Goal: Task Accomplishment & Management: Use online tool/utility

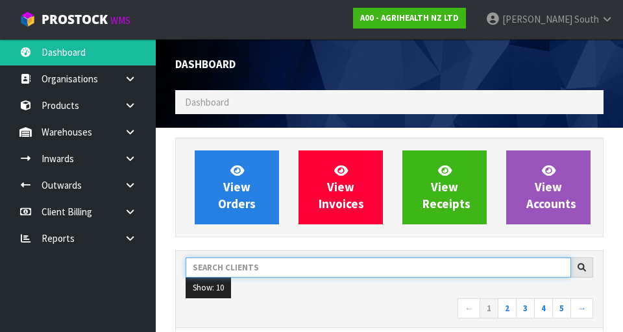
click at [462, 259] on input "text" at bounding box center [379, 268] width 386 height 20
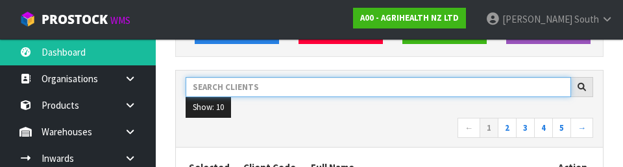
scroll to position [178, 0]
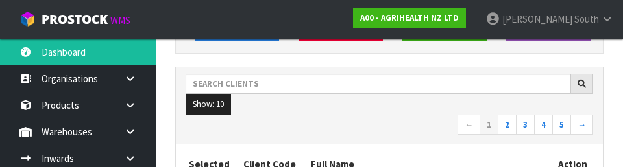
click at [419, 117] on nav "← 1 2 3 4 5 →" at bounding box center [390, 126] width 408 height 23
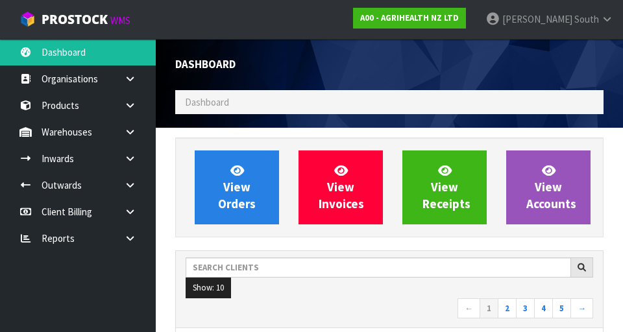
scroll to position [1030, 448]
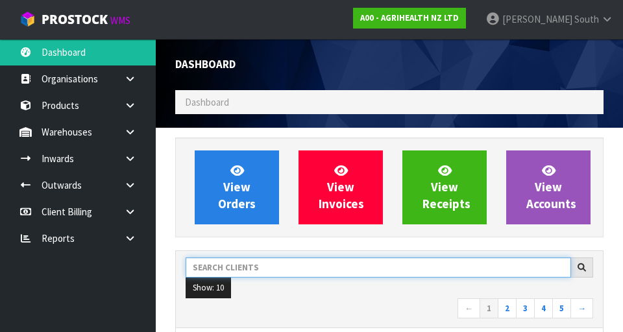
click at [330, 263] on input "text" at bounding box center [379, 268] width 386 height 20
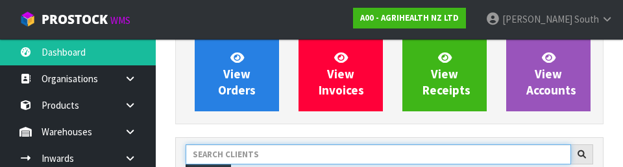
scroll to position [178, 0]
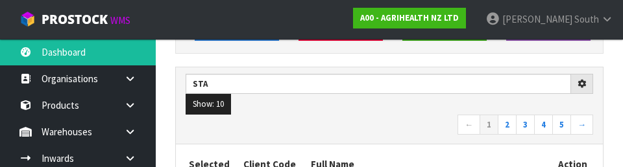
click at [310, 138] on div "STa Show: 10 5 10 25 50 ← 1 2 3 4 5 →" at bounding box center [389, 106] width 427 height 77
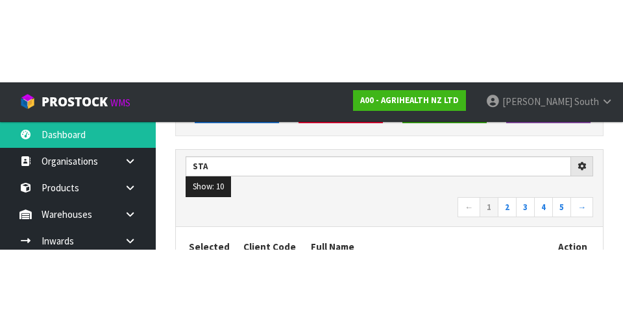
scroll to position [184, 0]
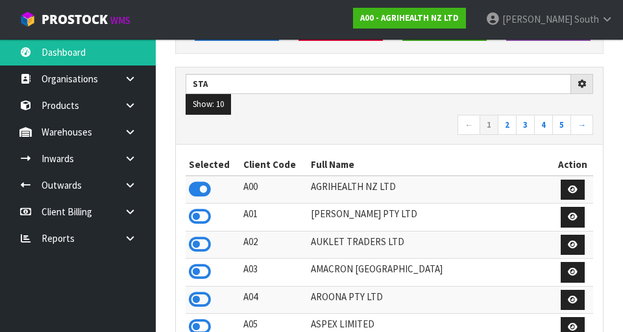
type input "STA"
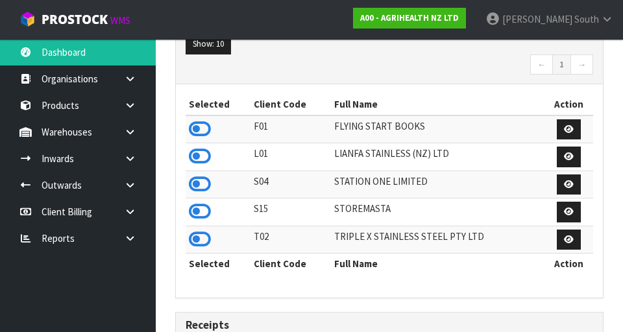
scroll to position [248, 0]
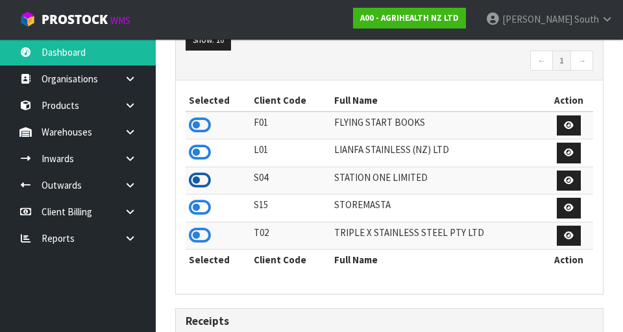
click at [196, 185] on icon at bounding box center [200, 180] width 22 height 19
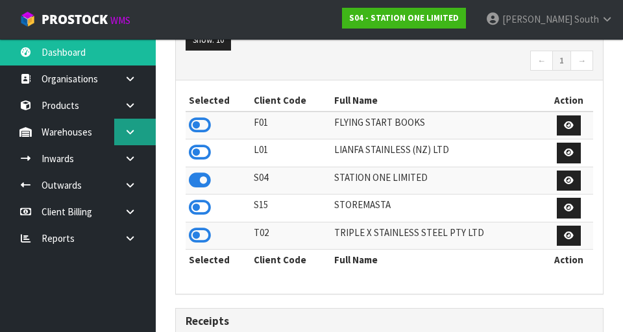
click at [139, 138] on link at bounding box center [135, 132] width 42 height 27
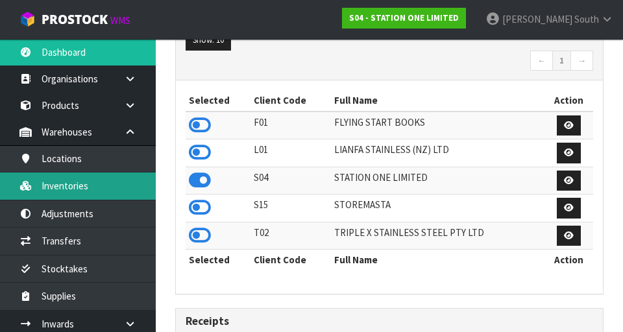
click at [109, 190] on link "Inventories" at bounding box center [78, 186] width 156 height 27
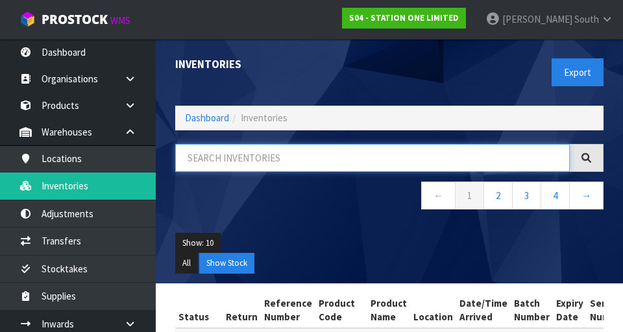
click at [343, 163] on input "text" at bounding box center [372, 158] width 395 height 28
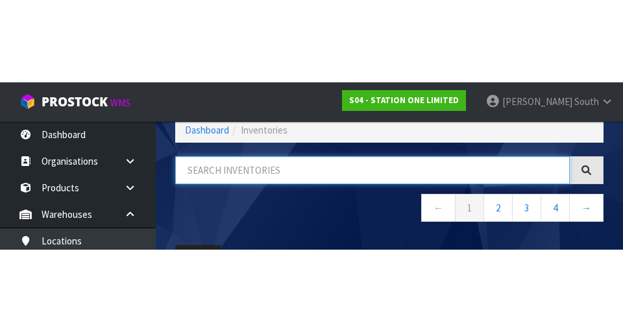
scroll to position [74, 0]
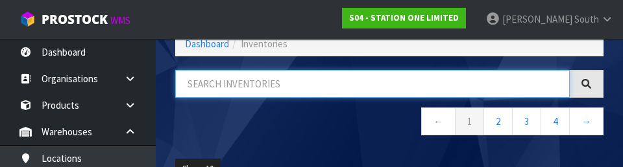
type input "1"
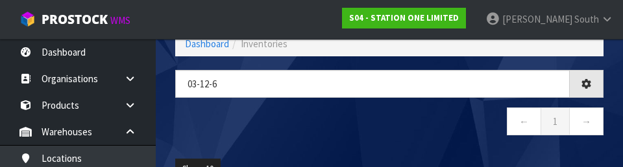
click at [330, 137] on nav "← 1 →" at bounding box center [389, 124] width 428 height 32
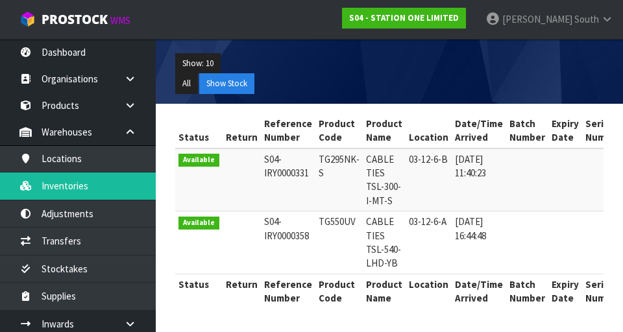
scroll to position [208, 0]
copy td "TG550UV"
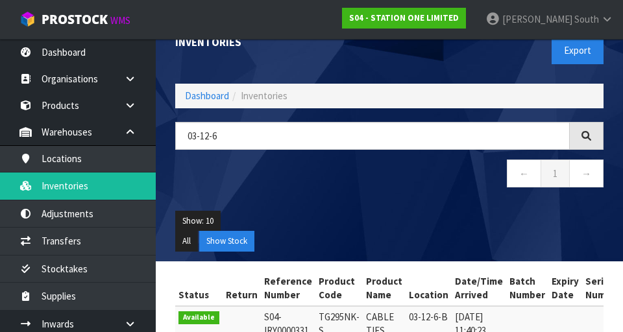
scroll to position [0, 0]
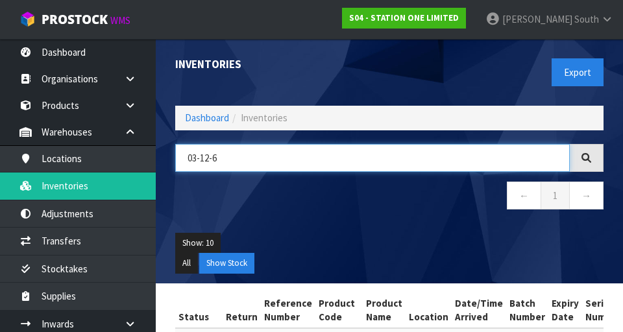
click at [343, 154] on input "03-12-6" at bounding box center [372, 158] width 395 height 28
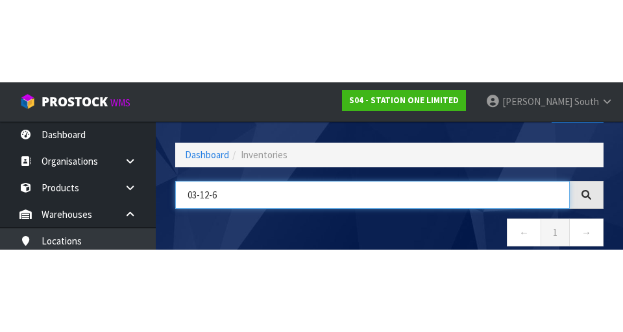
scroll to position [74, 0]
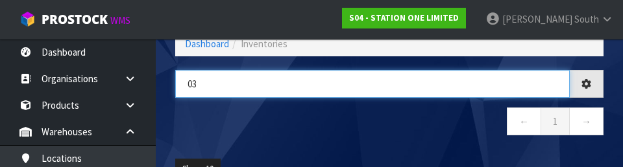
type input "0"
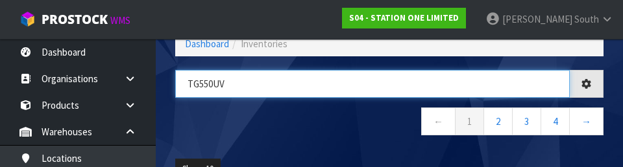
type input "TG550UV"
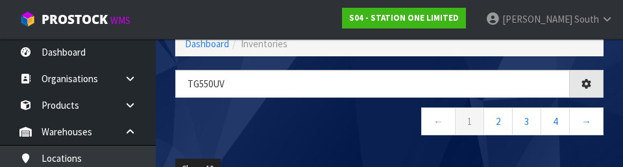
click at [344, 128] on nav "← 1 2 3 4 →" at bounding box center [389, 124] width 428 height 32
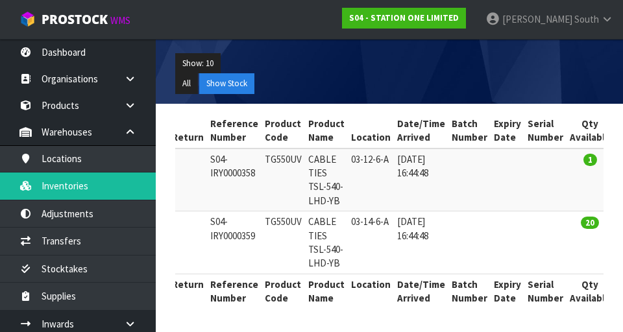
scroll to position [0, 0]
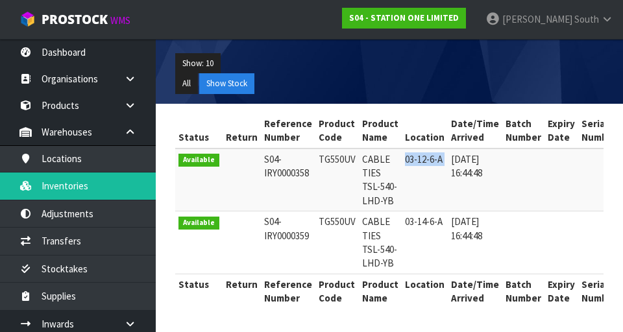
copy tr "03-12-6-A"
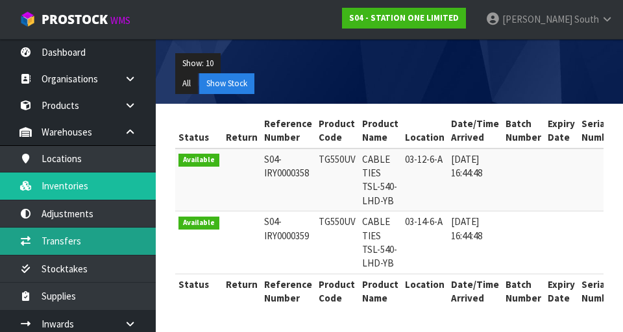
click at [112, 245] on link "Transfers" at bounding box center [78, 241] width 156 height 27
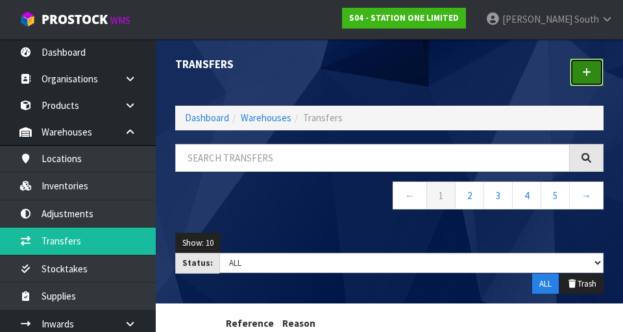
click at [586, 64] on link at bounding box center [587, 72] width 34 height 28
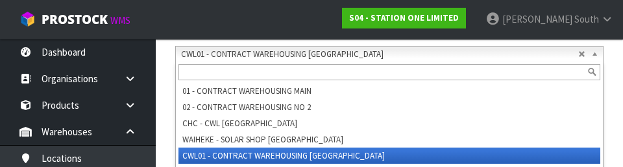
scroll to position [291, 0]
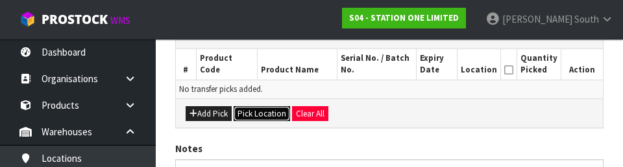
click at [264, 114] on button "Pick Location" at bounding box center [262, 114] width 56 height 16
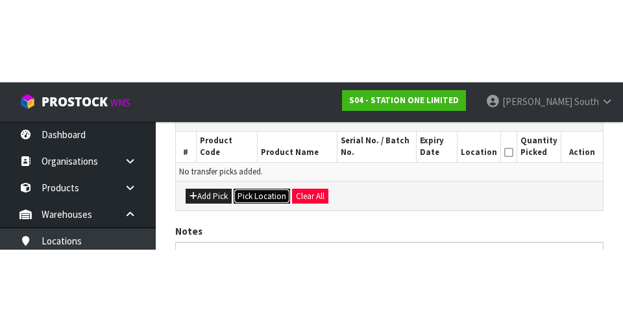
scroll to position [291, 0]
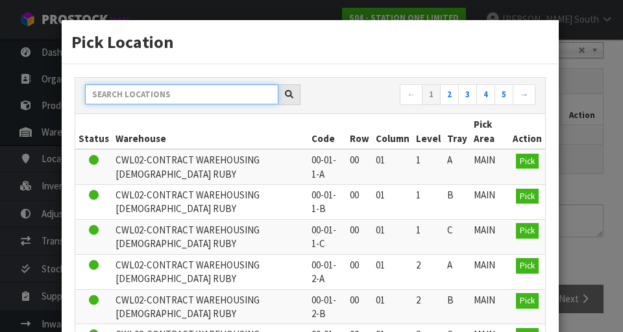
click at [213, 89] on input "text" at bounding box center [181, 94] width 193 height 20
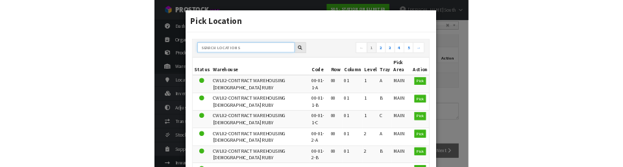
scroll to position [286, 0]
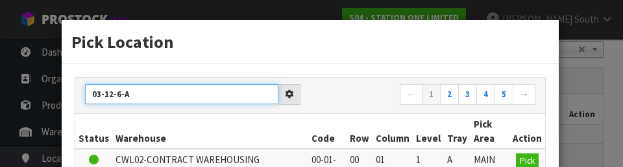
type input "03-12-6-A"
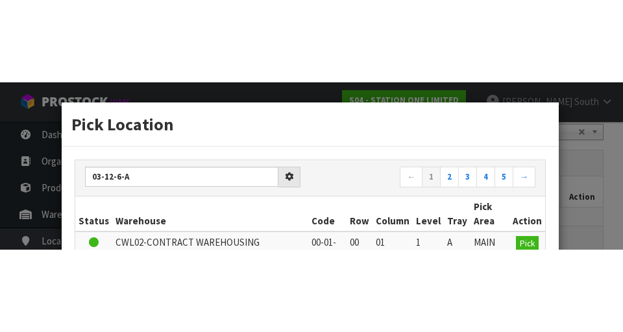
scroll to position [291, 0]
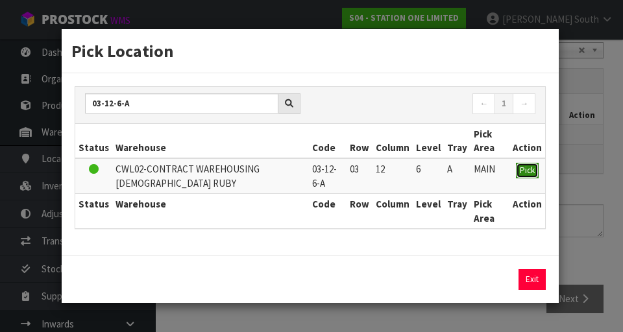
click at [528, 166] on span "Pick" at bounding box center [527, 170] width 15 height 11
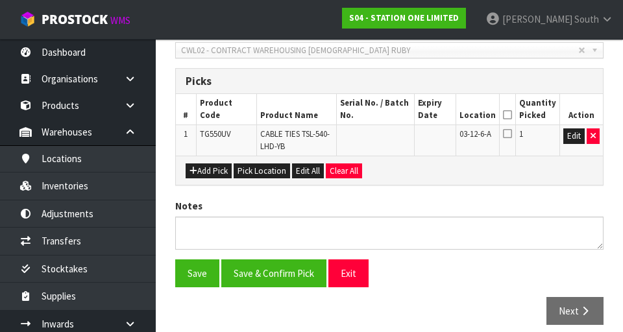
click at [512, 115] on icon at bounding box center [507, 115] width 9 height 1
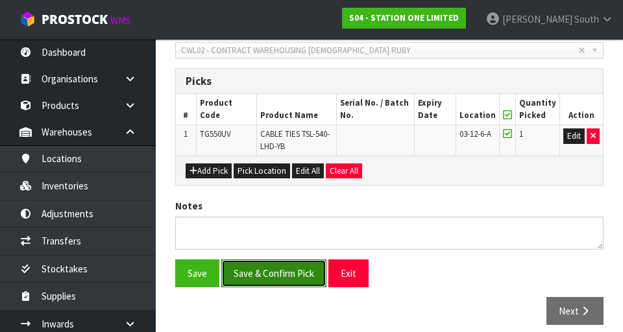
click at [248, 271] on button "Save & Confirm Pick" at bounding box center [273, 274] width 105 height 28
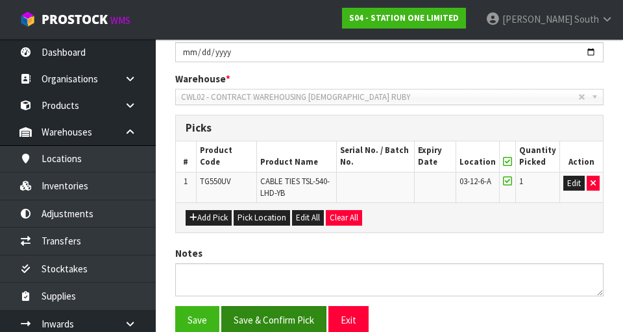
scroll to position [0, 0]
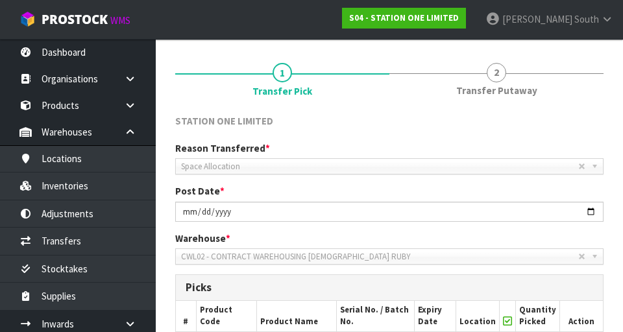
scroll to position [138, 0]
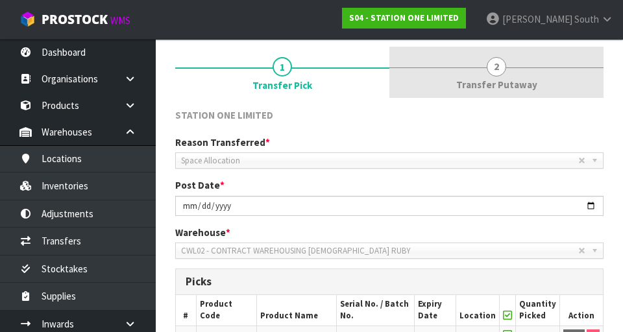
click at [499, 90] on span "Transfer Putaway" at bounding box center [496, 85] width 81 height 14
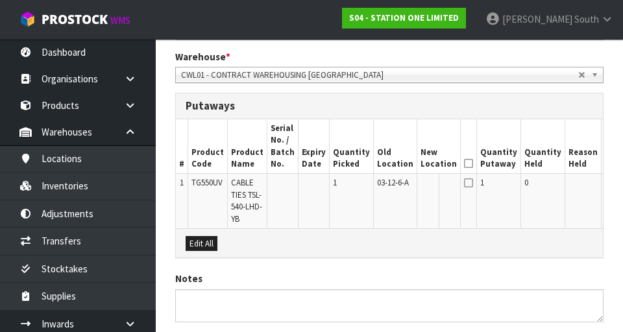
scroll to position [317, 0]
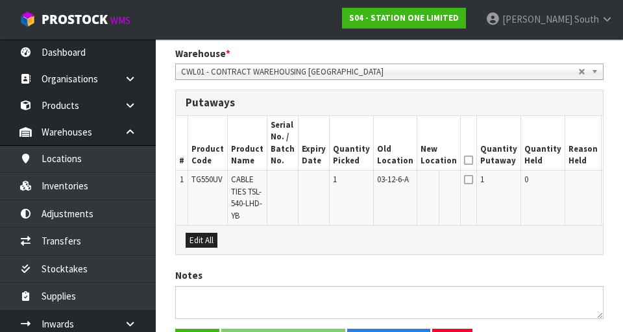
click at [605, 187] on button "Edit" at bounding box center [615, 182] width 21 height 16
click at [421, 182] on input "text" at bounding box center [431, 182] width 21 height 16
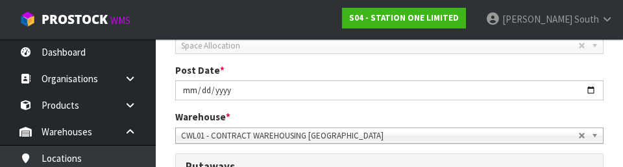
scroll to position [246, 0]
type input "03-14-"
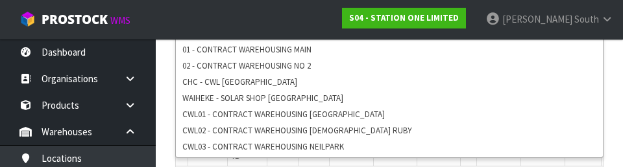
scroll to position [377, 0]
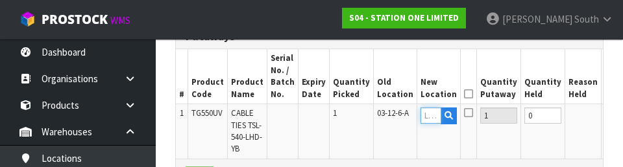
click at [421, 111] on input "text" at bounding box center [431, 116] width 21 height 16
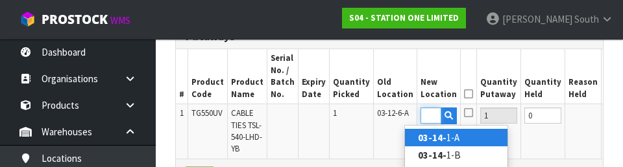
scroll to position [0, 18]
click at [473, 135] on link "03-14-6 -A" at bounding box center [456, 138] width 103 height 18
type input "03-14-6-A"
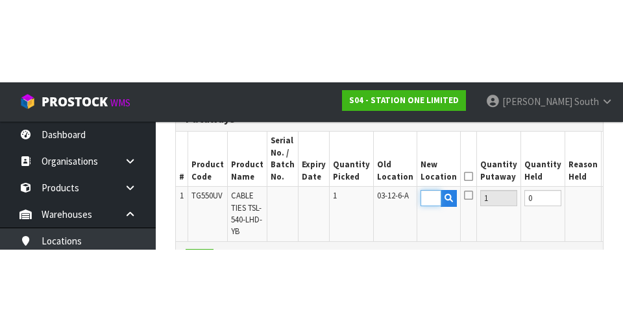
scroll to position [0, 0]
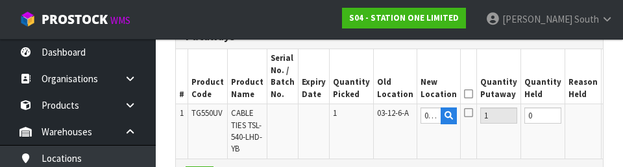
click at [605, 120] on button "OK" at bounding box center [614, 116] width 18 height 16
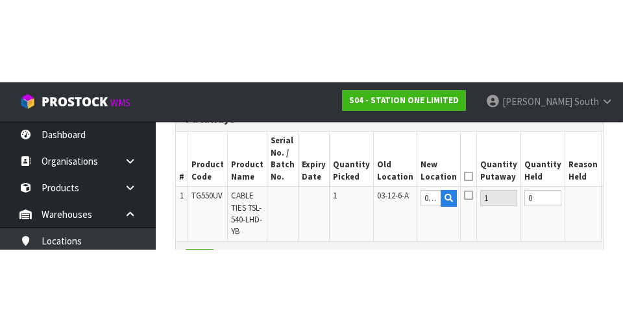
scroll to position [384, 0]
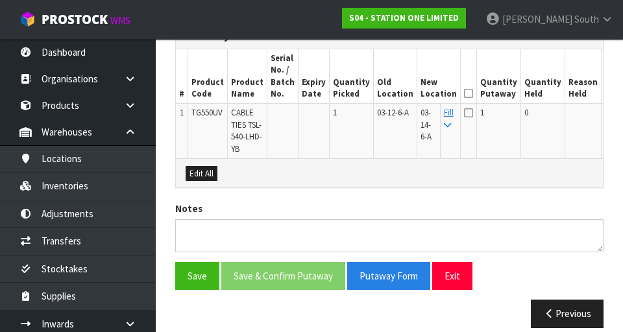
click at [464, 94] on icon at bounding box center [468, 93] width 9 height 1
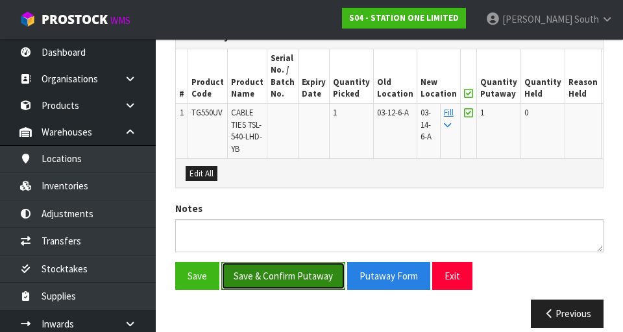
click at [301, 283] on button "Save & Confirm Putaway" at bounding box center [283, 276] width 124 height 28
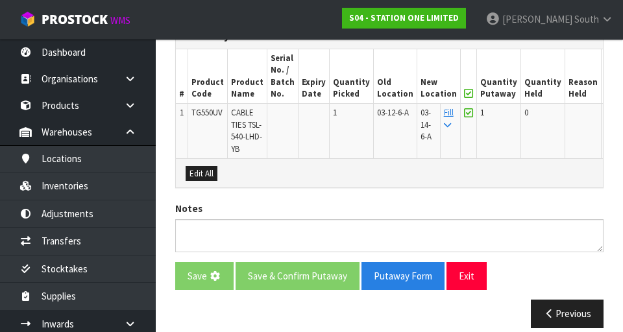
scroll to position [0, 0]
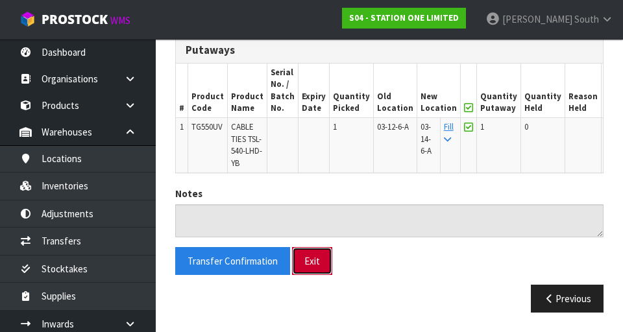
click at [320, 267] on button "Exit" at bounding box center [312, 261] width 40 height 28
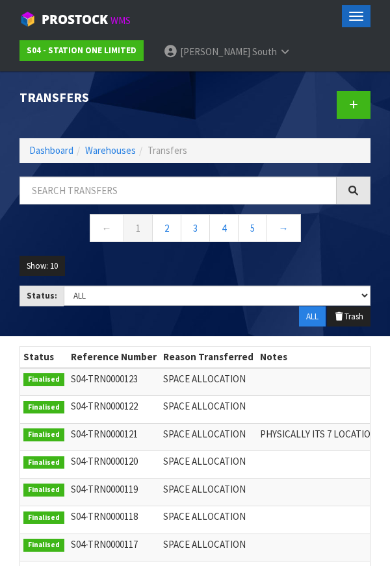
click at [360, 18] on button "Toggle navigation" at bounding box center [355, 16] width 29 height 22
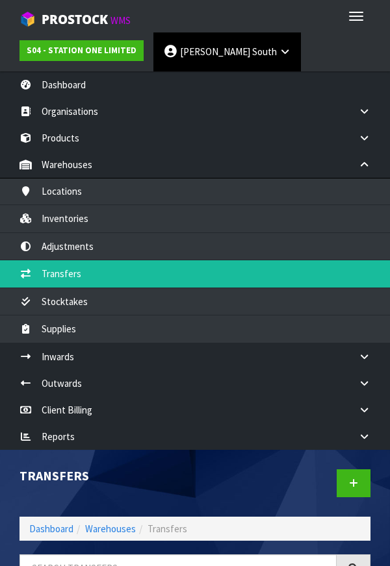
click at [252, 55] on span "South" at bounding box center [264, 51] width 25 height 12
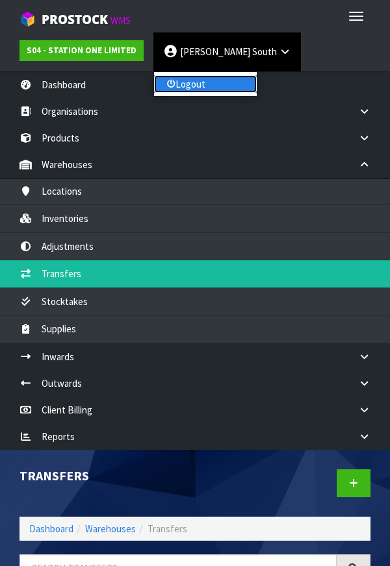
click at [206, 92] on link "Logout" at bounding box center [205, 84] width 103 height 18
